Goal: Task Accomplishment & Management: Use online tool/utility

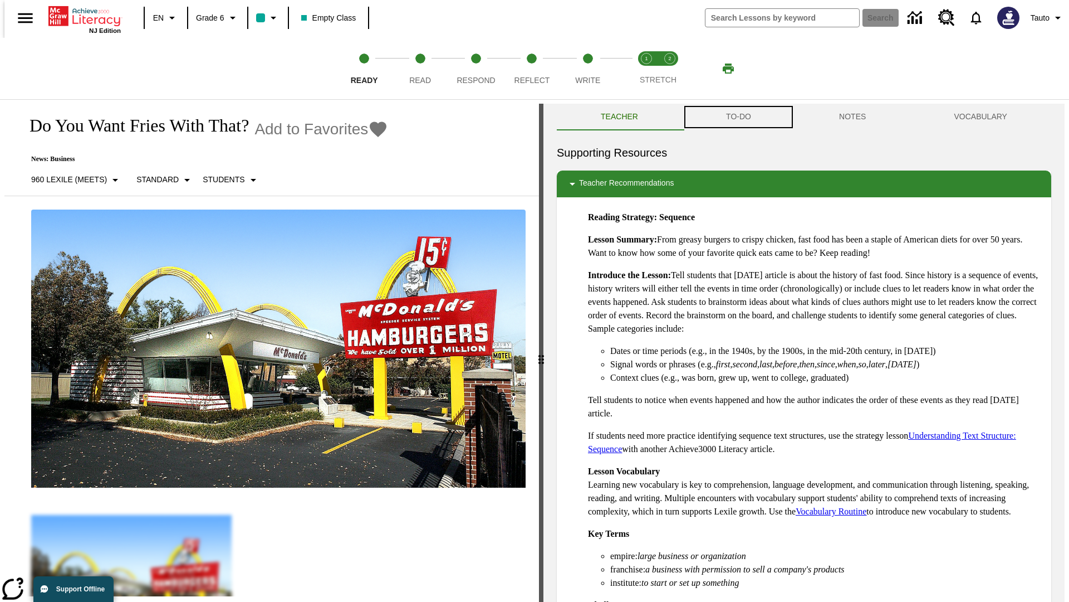
click at [738, 117] on button "TO-DO" at bounding box center [738, 117] width 113 height 27
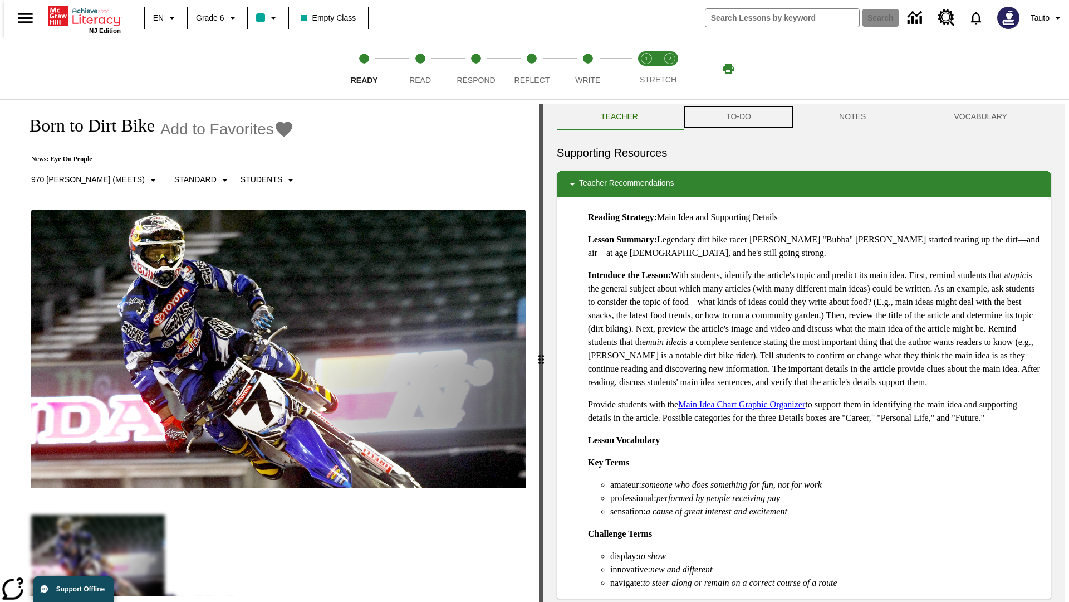
click at [738, 117] on button "TO-DO" at bounding box center [738, 117] width 113 height 27
